Goal: Navigation & Orientation: Find specific page/section

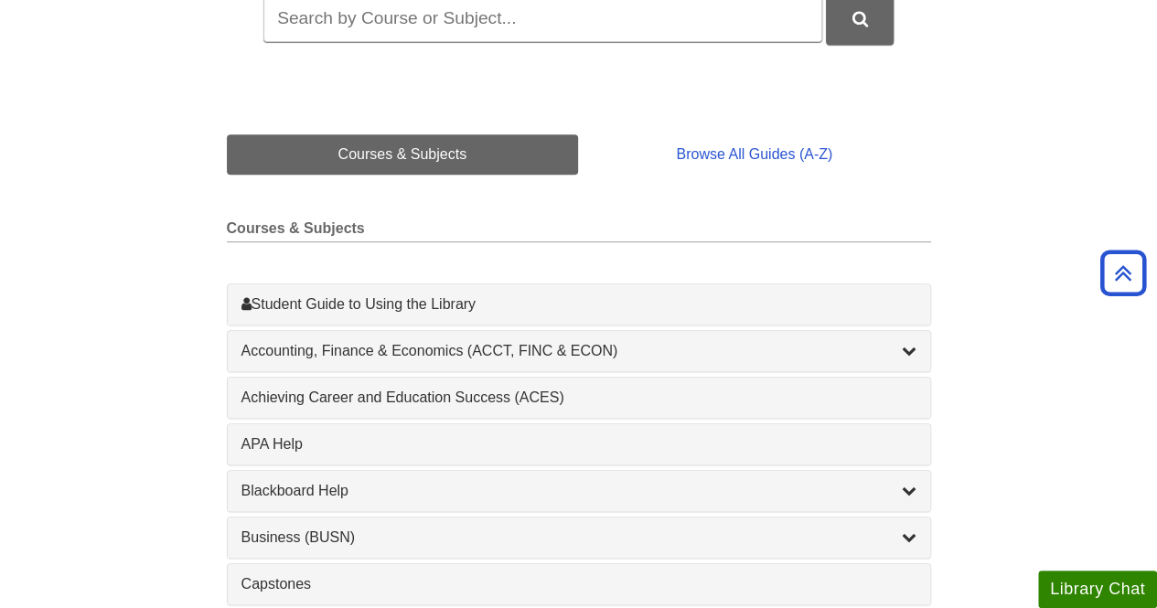
scroll to position [366, 0]
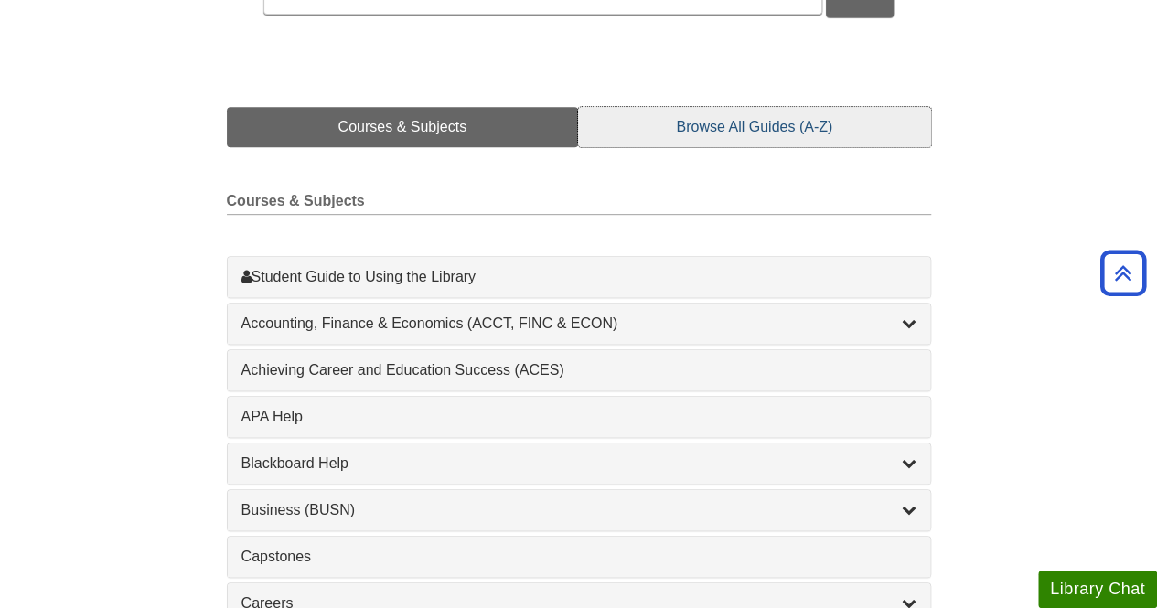
click at [724, 131] on link "Browse All Guides (A-Z)" at bounding box center [754, 127] width 352 height 40
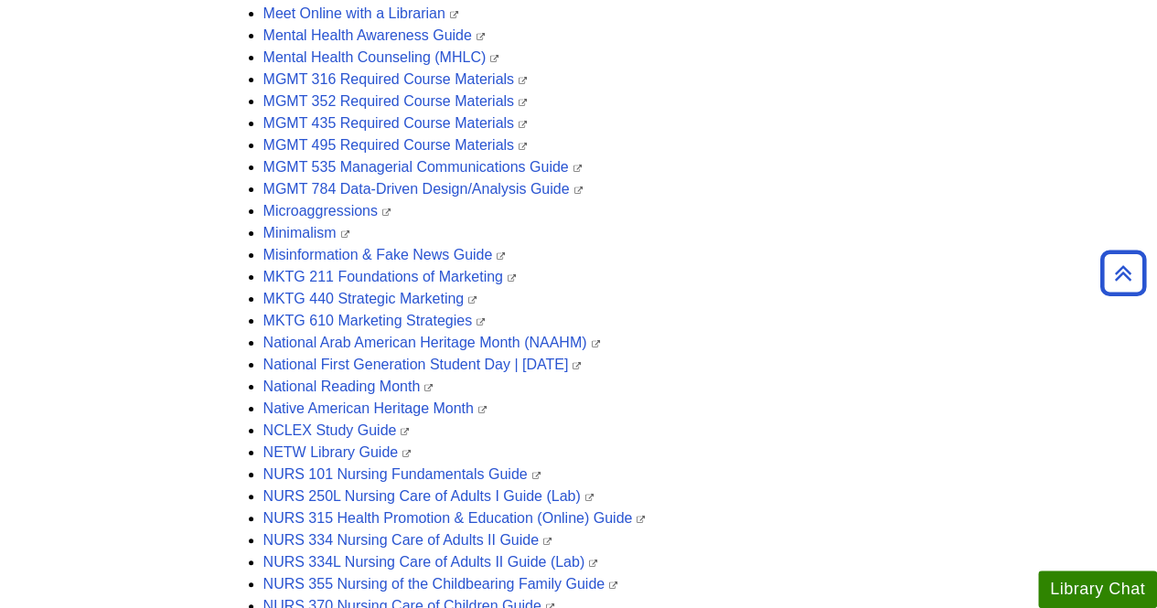
scroll to position [3384, 0]
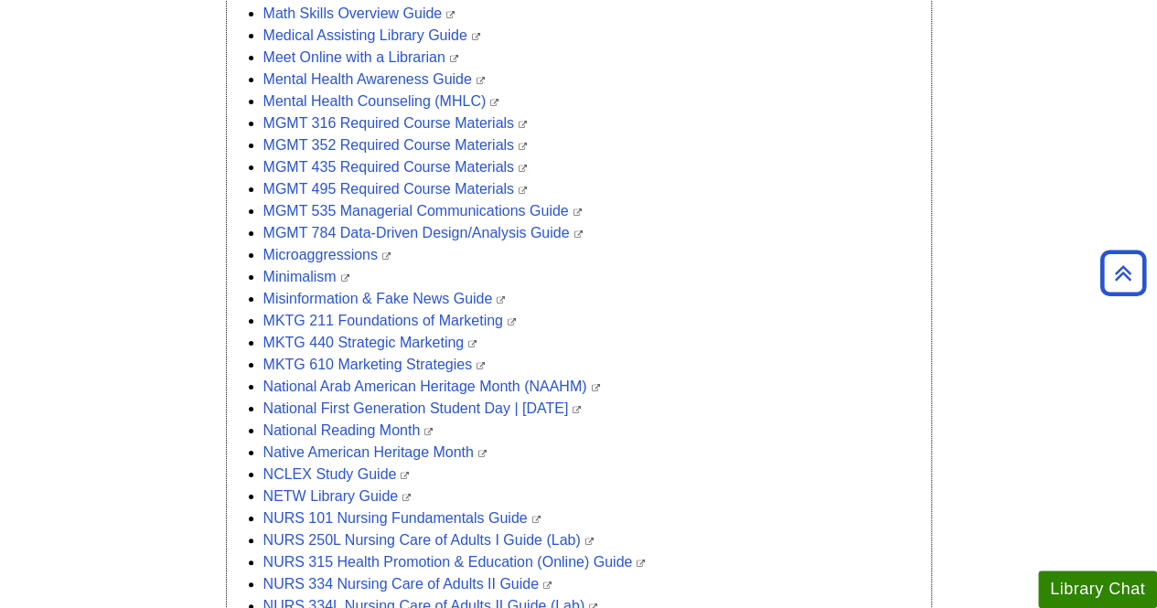
drag, startPoint x: 869, startPoint y: 427, endPoint x: 856, endPoint y: 420, distance: 14.7
click at [869, 427] on li "National Reading Month" at bounding box center [597, 431] width 668 height 22
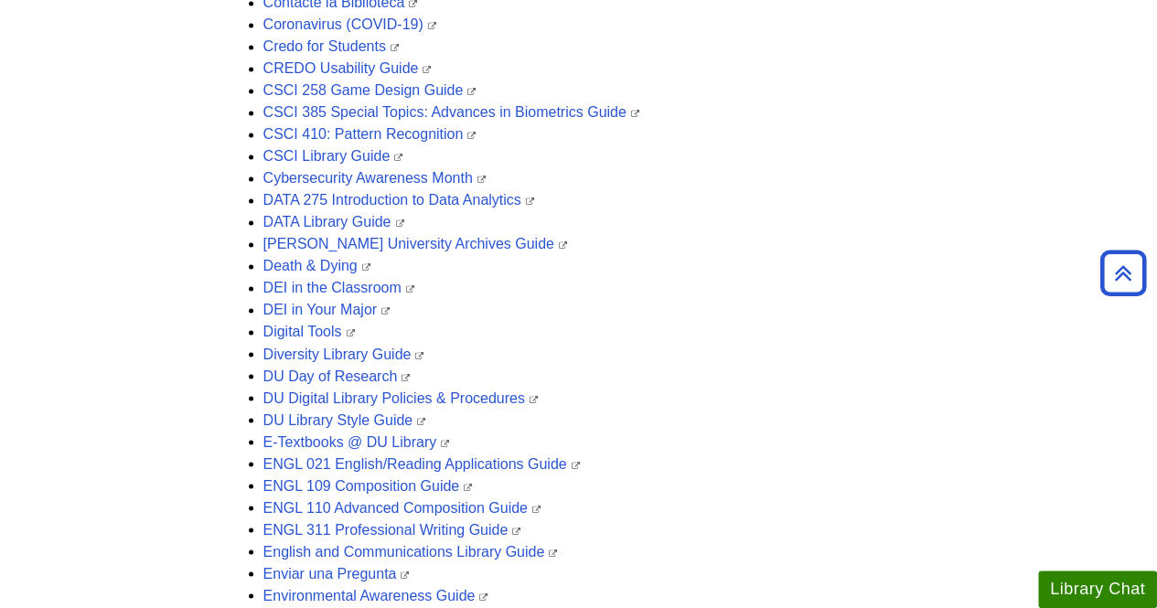
scroll to position [1370, 0]
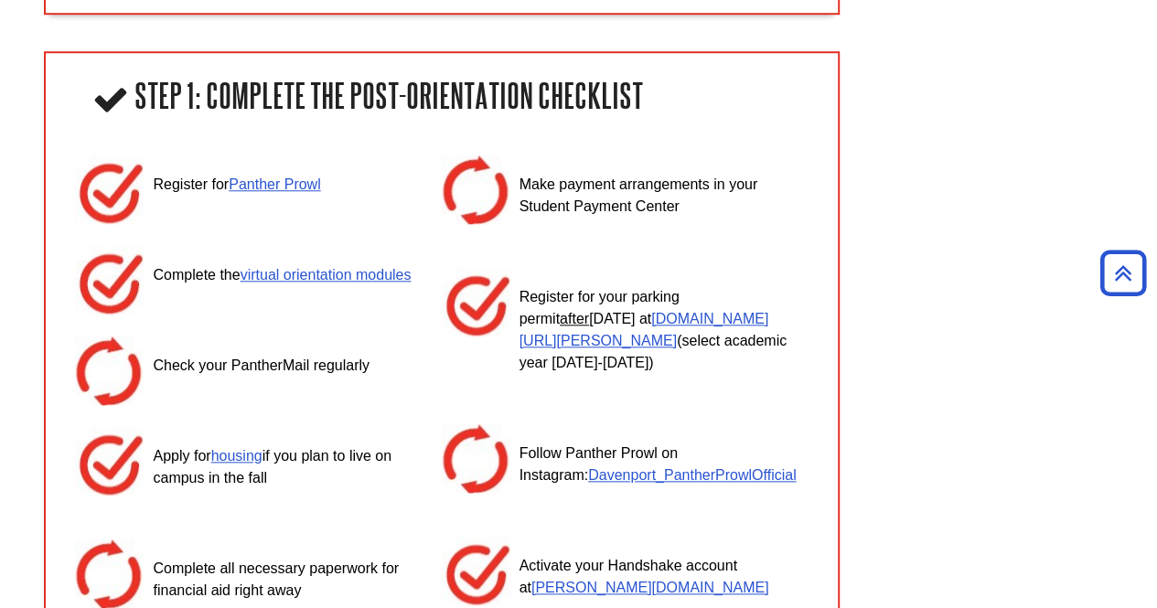
scroll to position [91, 0]
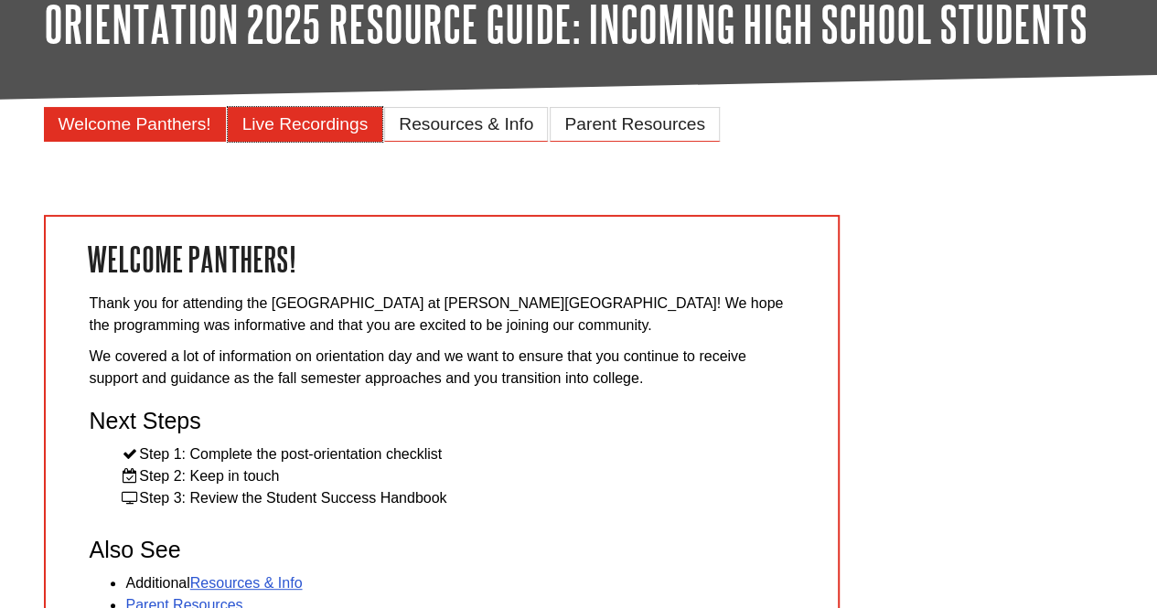
click at [332, 117] on span "Live Recordings" at bounding box center [305, 123] width 126 height 19
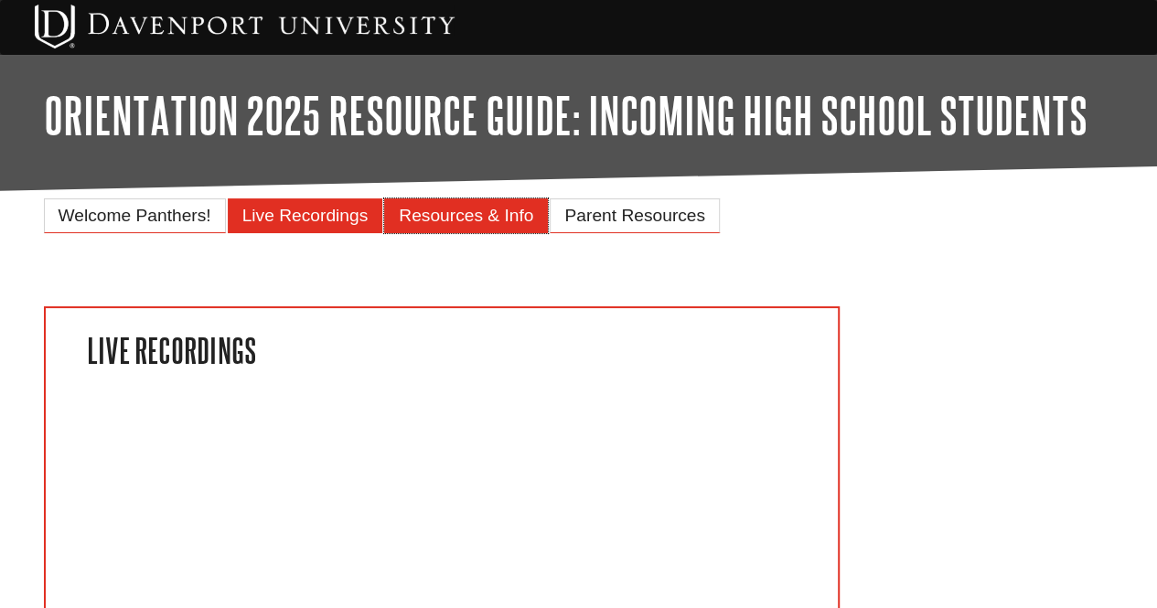
click at [494, 215] on span "Resources & Info" at bounding box center [466, 215] width 134 height 19
